Goal: Check status: Check status

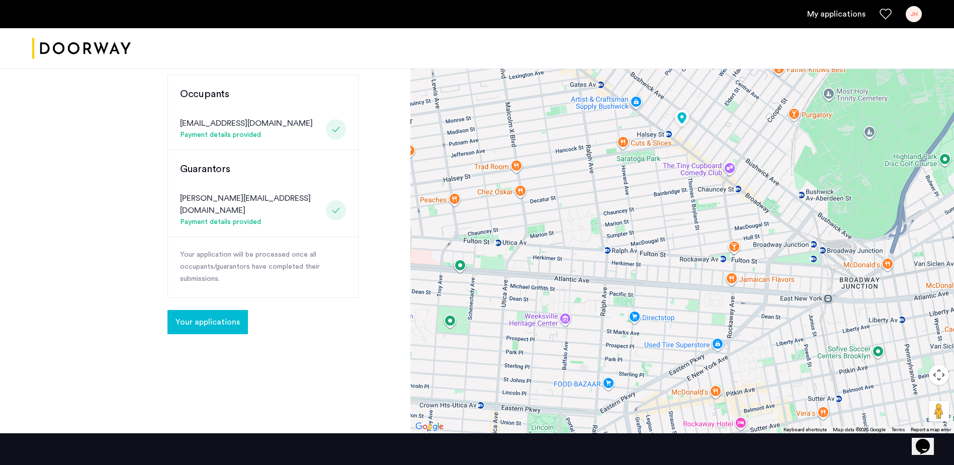
click at [215, 316] on span "Your applications" at bounding box center [208, 322] width 64 height 12
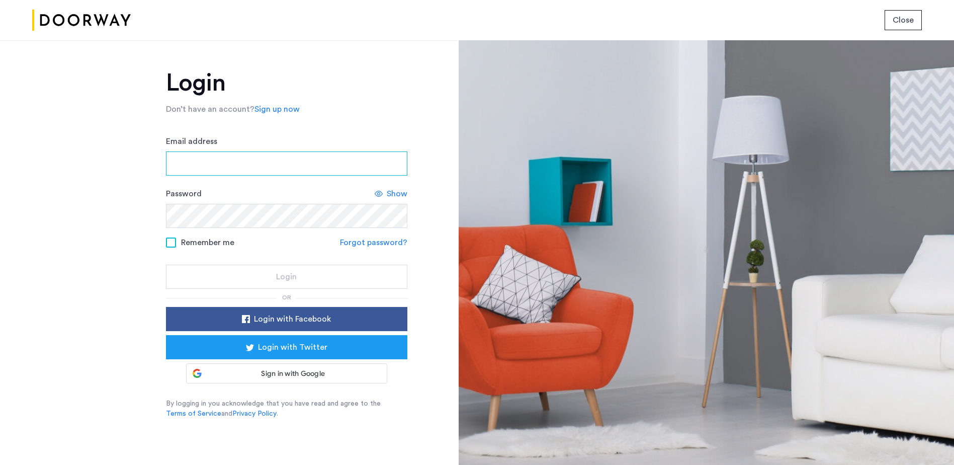
type input "**********"
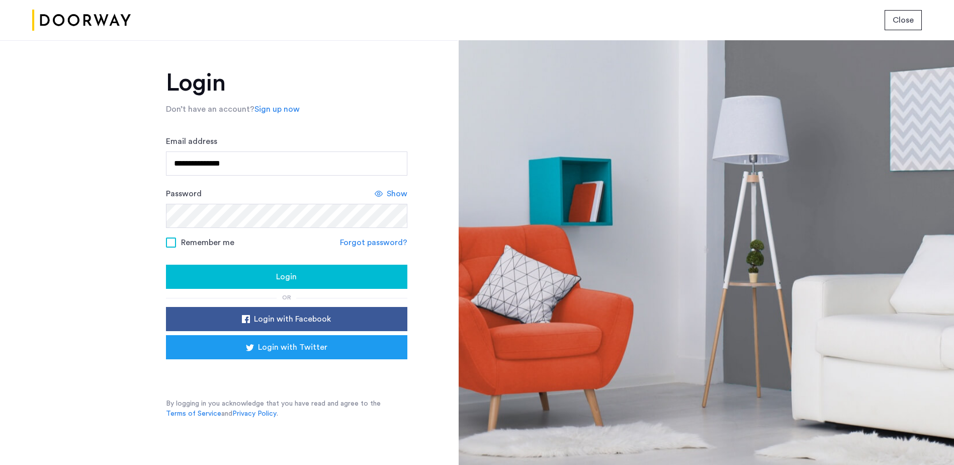
click at [170, 241] on span at bounding box center [171, 242] width 10 height 10
click at [336, 283] on div "Login" at bounding box center [286, 277] width 225 height 12
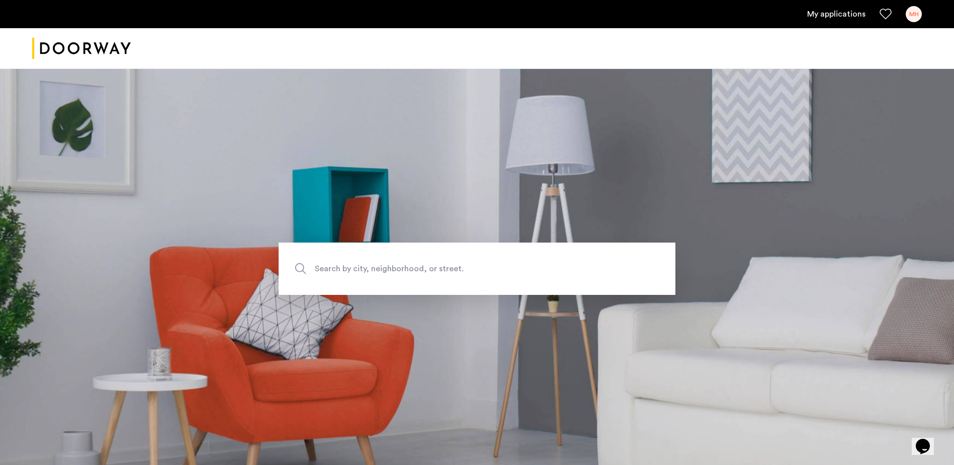
click at [831, 12] on link "My applications" at bounding box center [836, 14] width 58 height 12
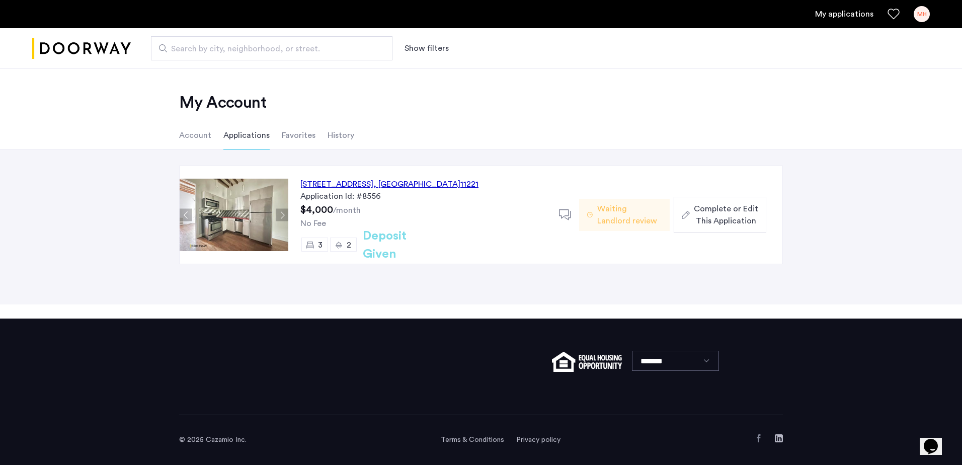
click at [243, 216] on img at bounding box center [234, 215] width 109 height 72
click at [328, 181] on div "22 Weirfield Street, Unit 2, Brooklyn , NY 11221" at bounding box center [389, 184] width 178 height 12
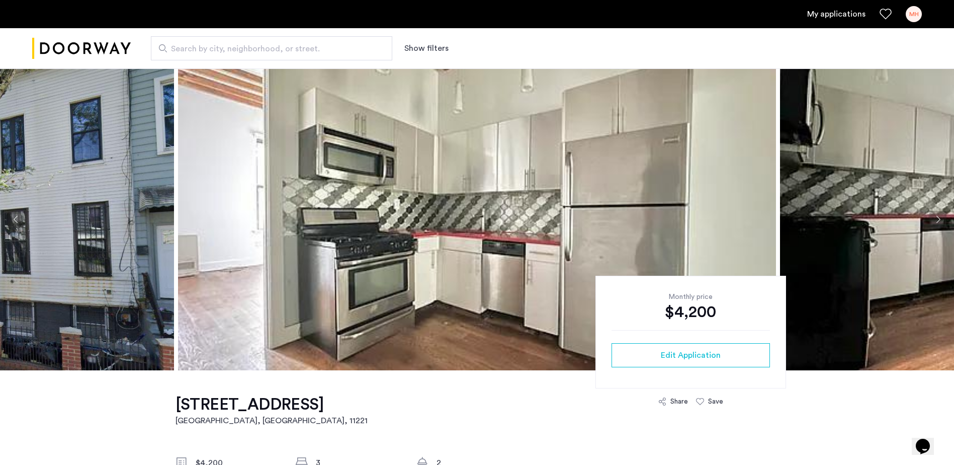
click at [940, 216] on button "Next apartment" at bounding box center [938, 219] width 17 height 17
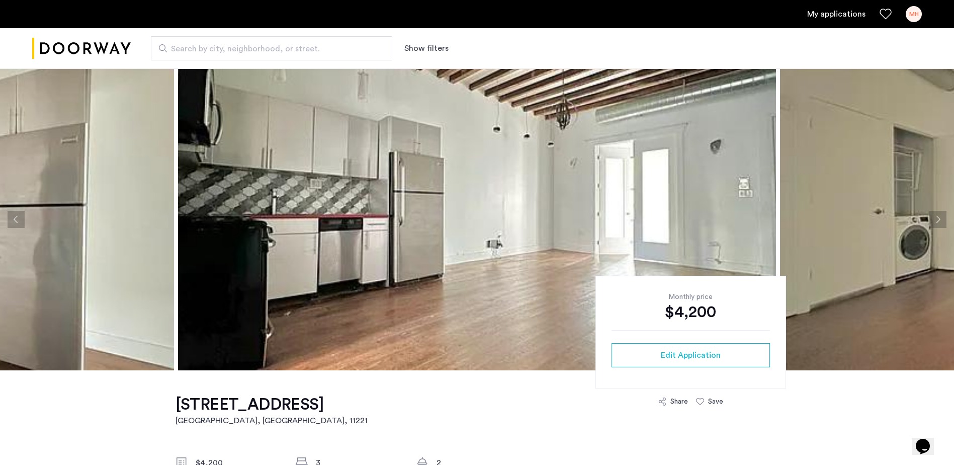
click at [939, 220] on button "Next apartment" at bounding box center [938, 219] width 17 height 17
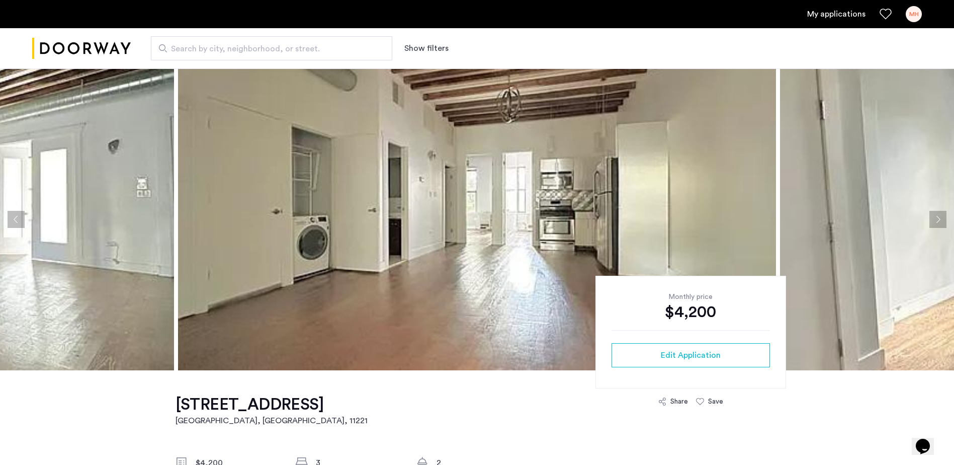
click at [939, 222] on button "Next apartment" at bounding box center [938, 219] width 17 height 17
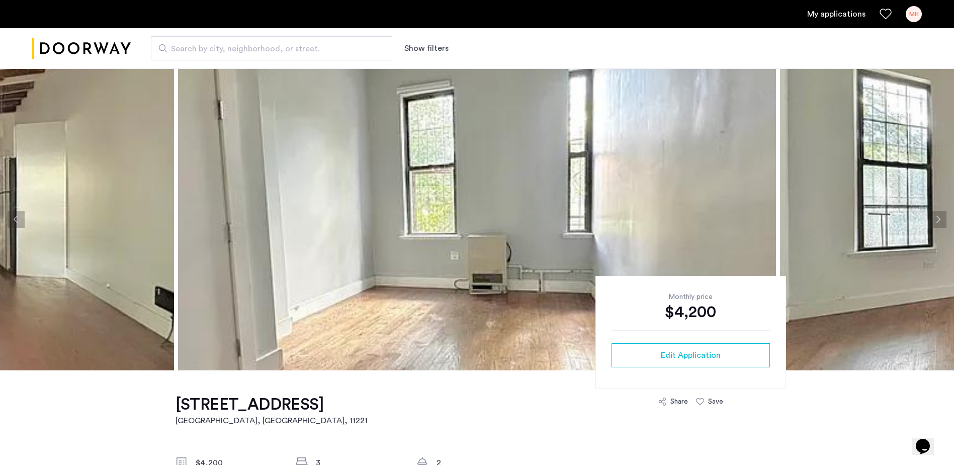
click at [13, 220] on button "Previous apartment" at bounding box center [16, 219] width 17 height 17
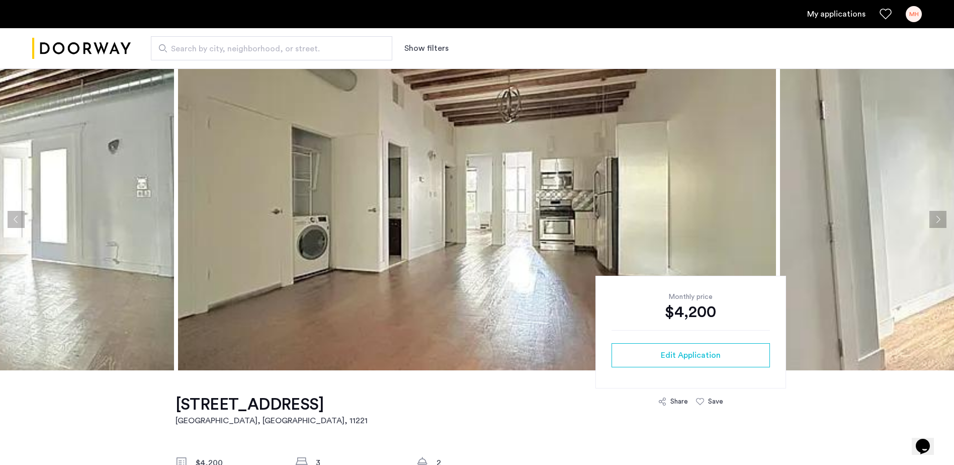
click at [939, 219] on button "Next apartment" at bounding box center [938, 219] width 17 height 17
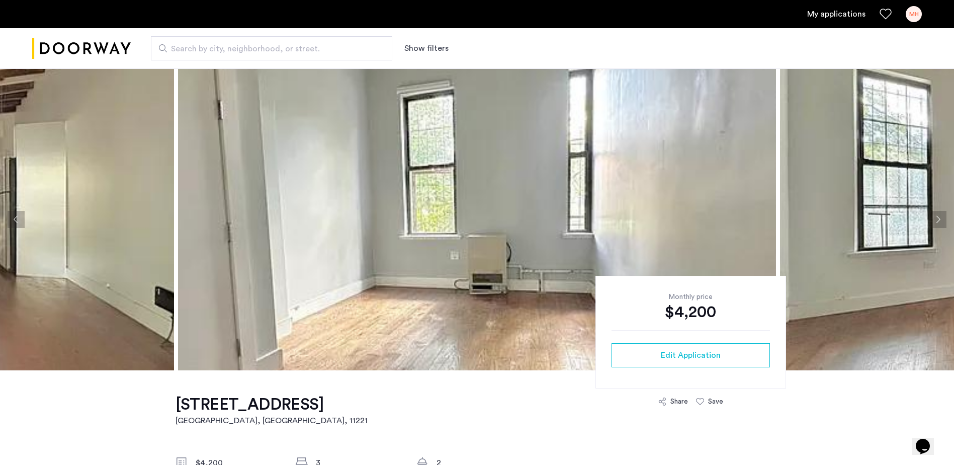
click at [939, 219] on button "Next apartment" at bounding box center [938, 219] width 17 height 17
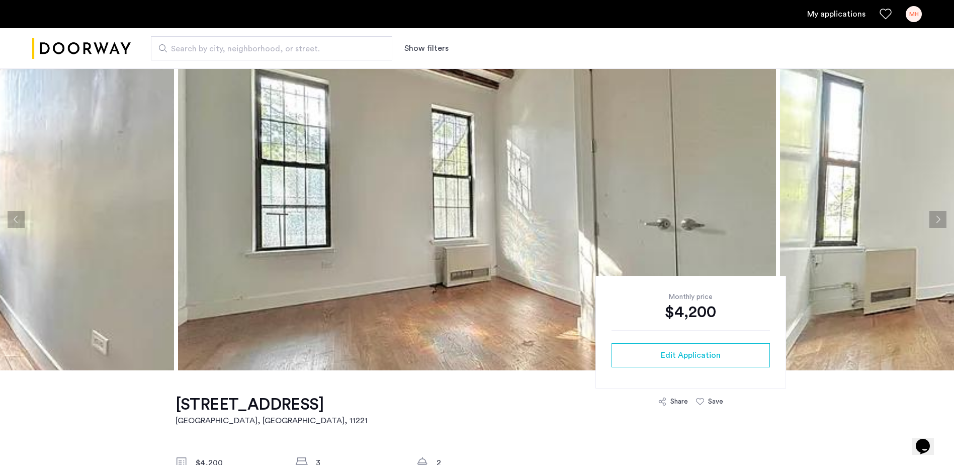
click at [939, 219] on button "Next apartment" at bounding box center [938, 219] width 17 height 17
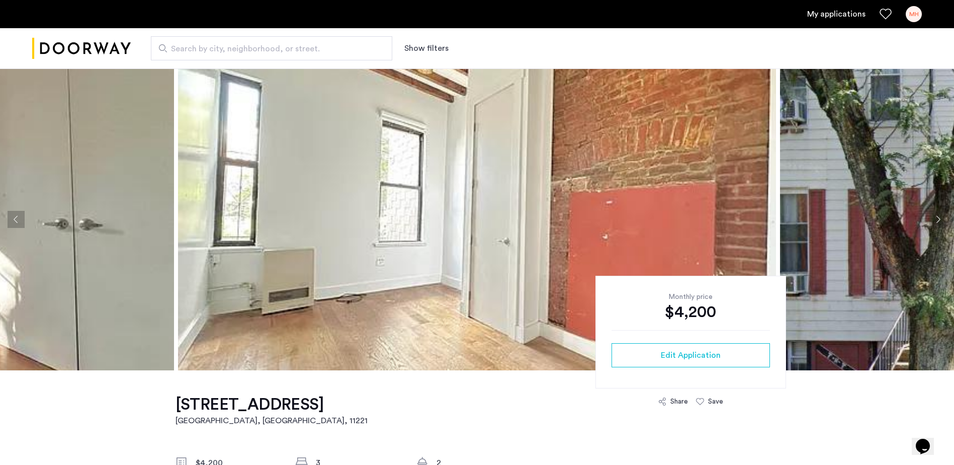
click at [938, 220] on button "Next apartment" at bounding box center [938, 219] width 17 height 17
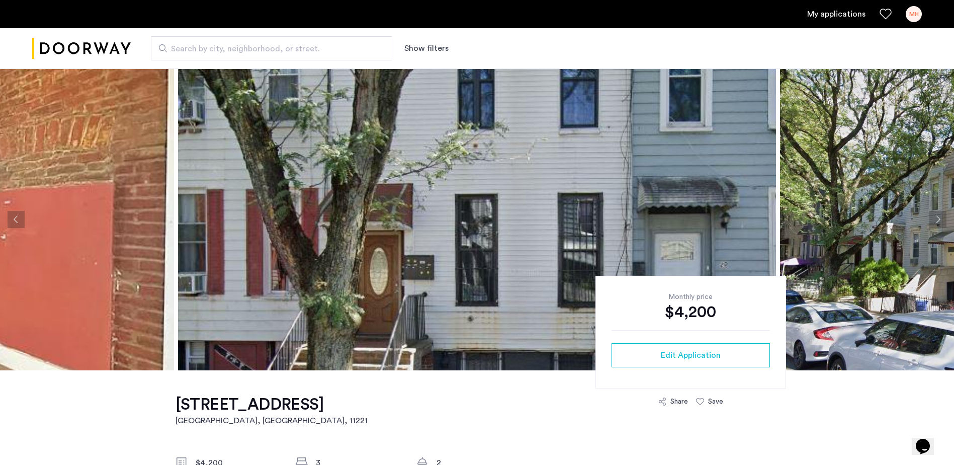
click at [938, 220] on button "Next apartment" at bounding box center [938, 219] width 17 height 17
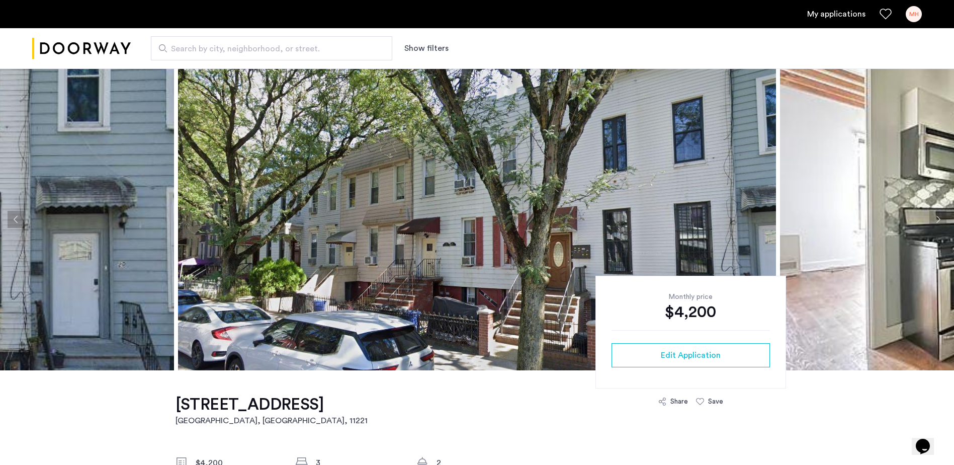
click at [938, 220] on button "Next apartment" at bounding box center [938, 219] width 17 height 17
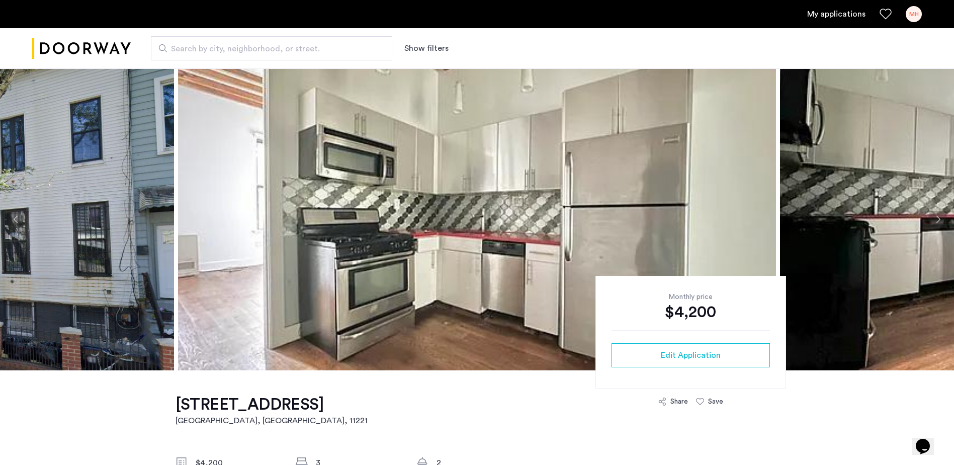
click at [16, 219] on button "Previous apartment" at bounding box center [16, 219] width 17 height 17
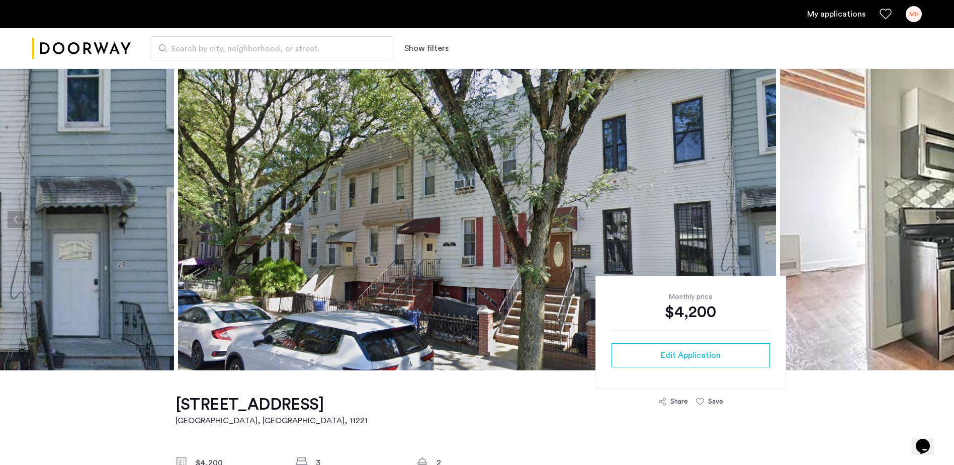
click at [937, 219] on button "Next apartment" at bounding box center [938, 219] width 17 height 17
